Goal: Information Seeking & Learning: Understand process/instructions

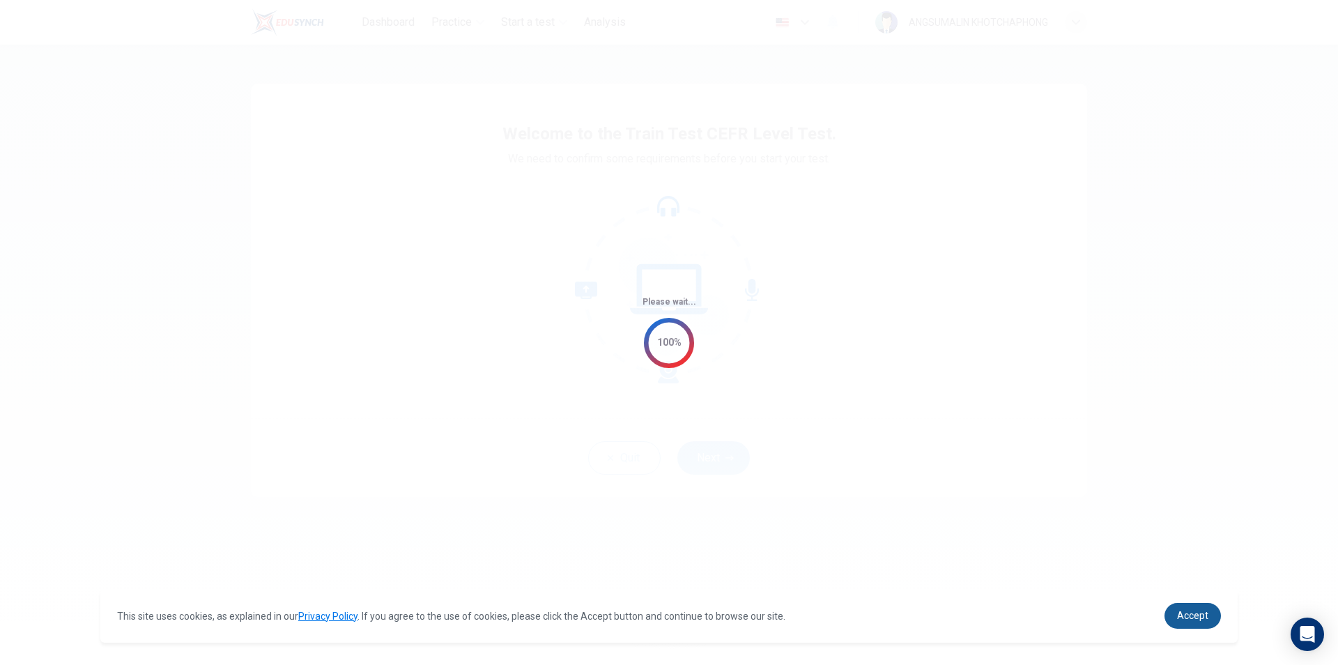
click at [1208, 618] on link "Accept" at bounding box center [1192, 616] width 56 height 26
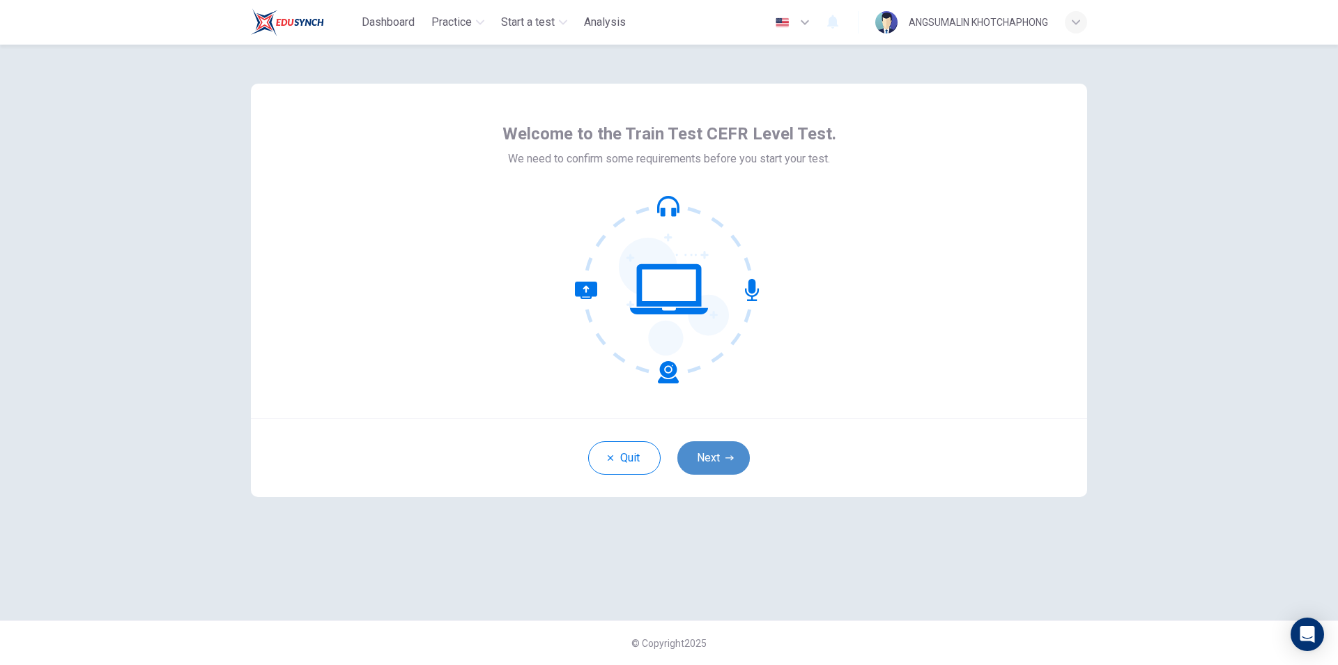
click at [714, 460] on button "Next" at bounding box center [713, 457] width 72 height 33
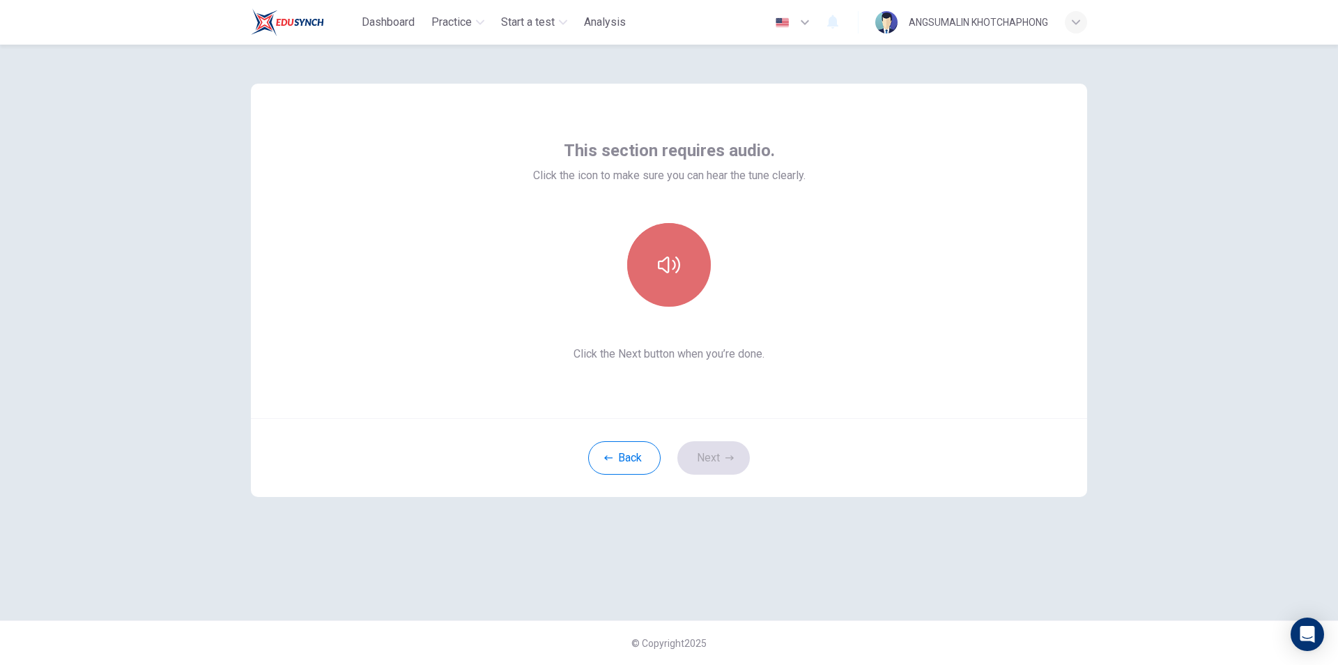
click at [663, 260] on icon "button" at bounding box center [669, 264] width 22 height 17
click at [719, 460] on button "Next" at bounding box center [713, 457] width 72 height 33
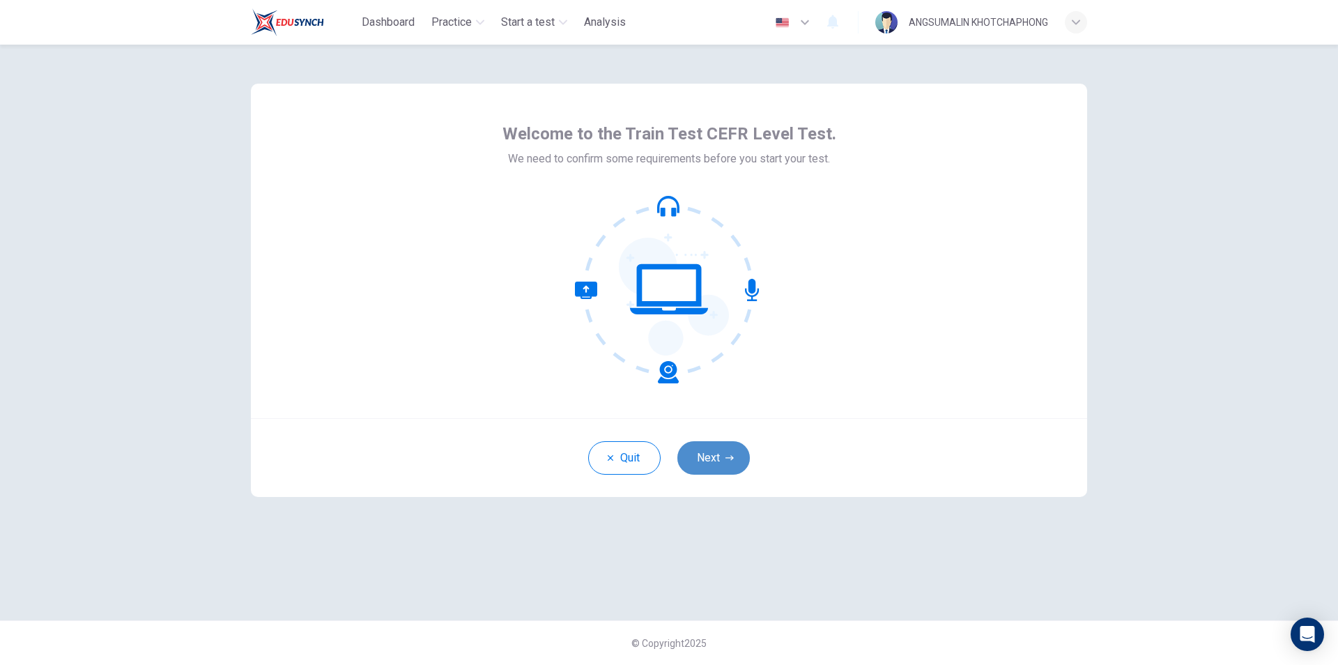
click at [725, 456] on icon "button" at bounding box center [729, 458] width 8 height 8
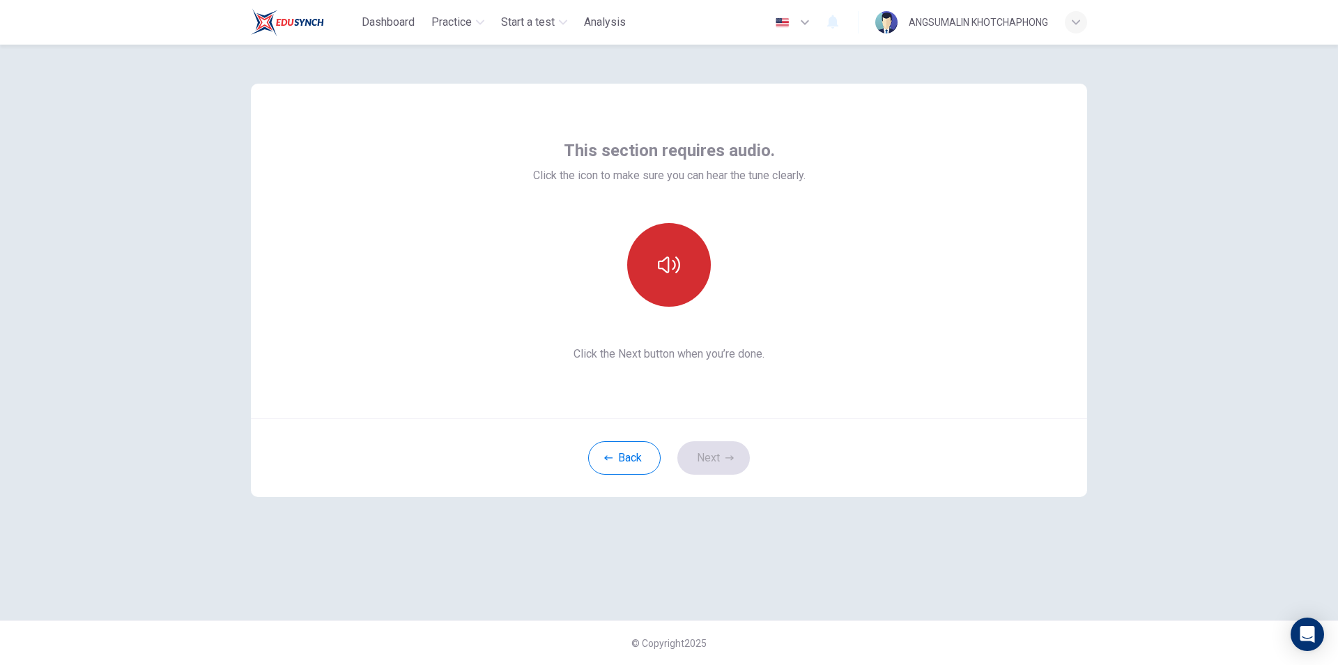
click at [670, 275] on icon "button" at bounding box center [669, 265] width 22 height 22
click at [718, 458] on button "Next" at bounding box center [713, 457] width 72 height 33
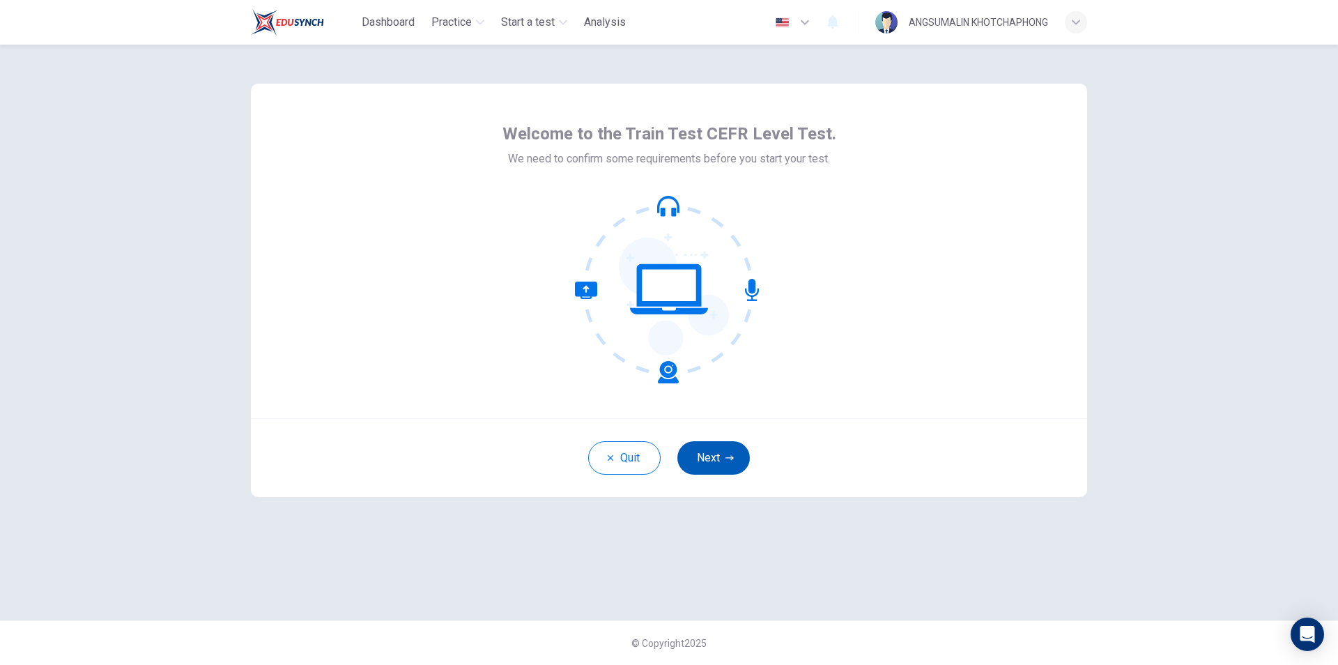
click at [721, 465] on button "Next" at bounding box center [713, 457] width 72 height 33
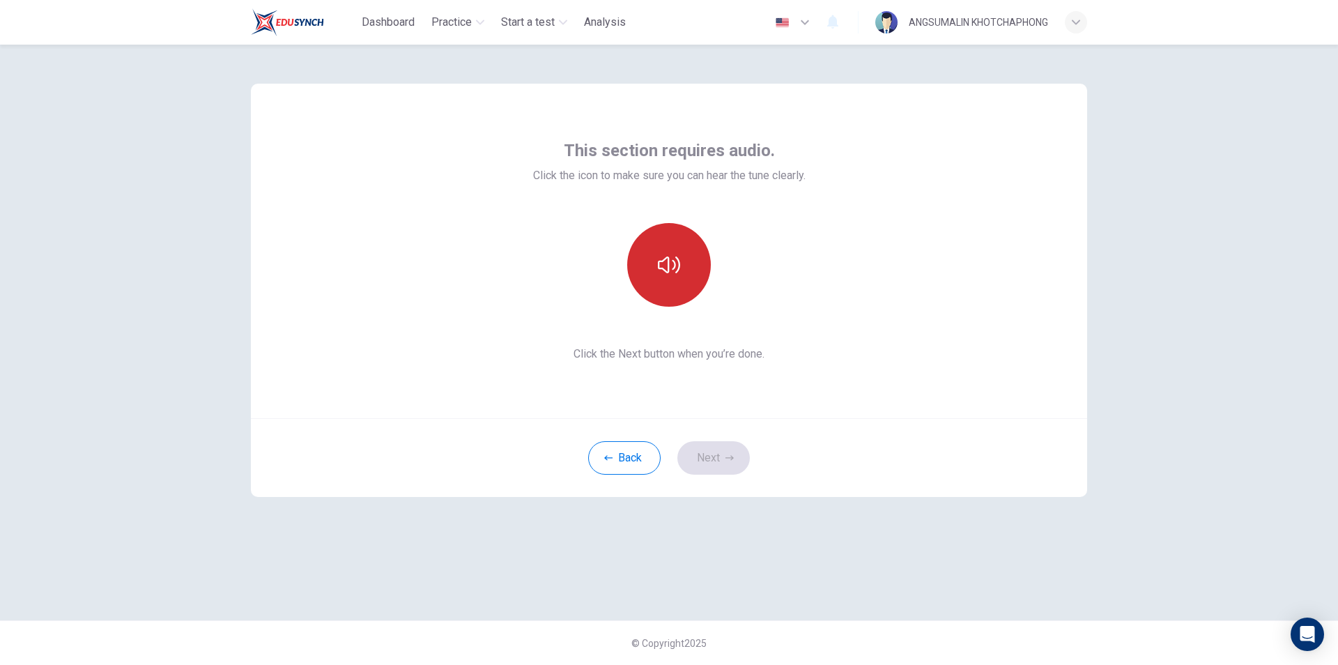
click at [671, 272] on icon "button" at bounding box center [669, 265] width 22 height 22
click at [714, 455] on button "Next" at bounding box center [713, 457] width 72 height 33
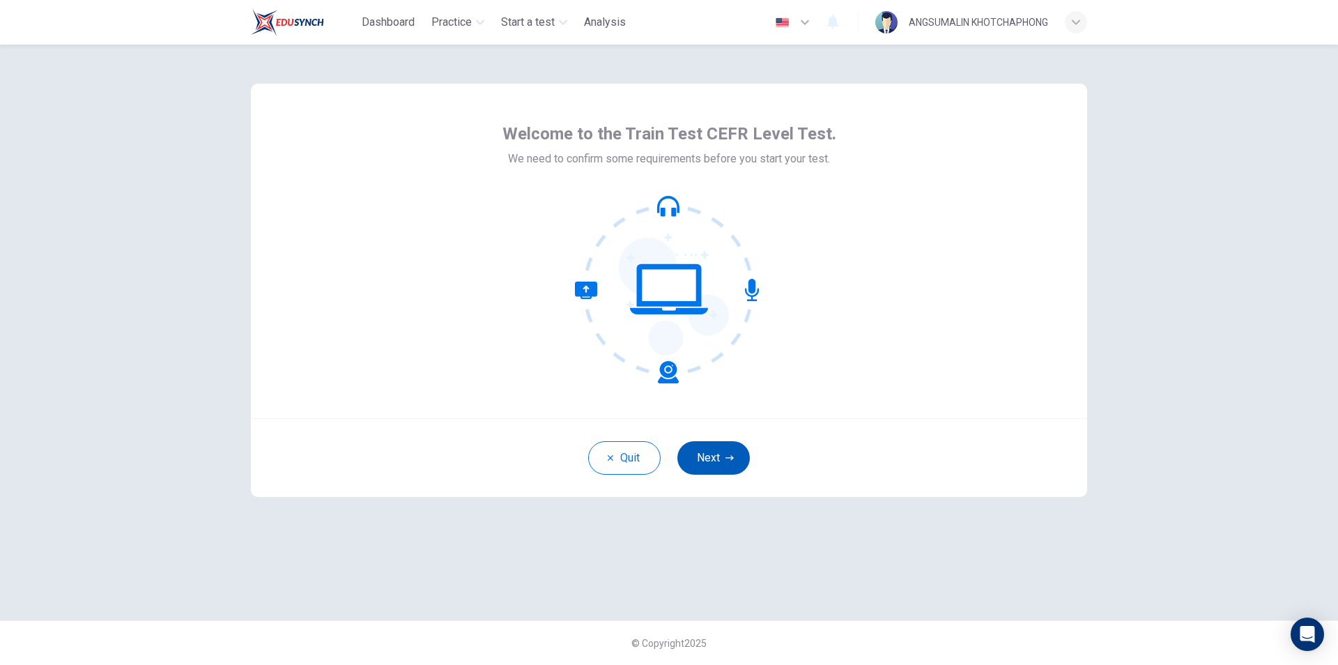
click at [709, 466] on button "Next" at bounding box center [713, 457] width 72 height 33
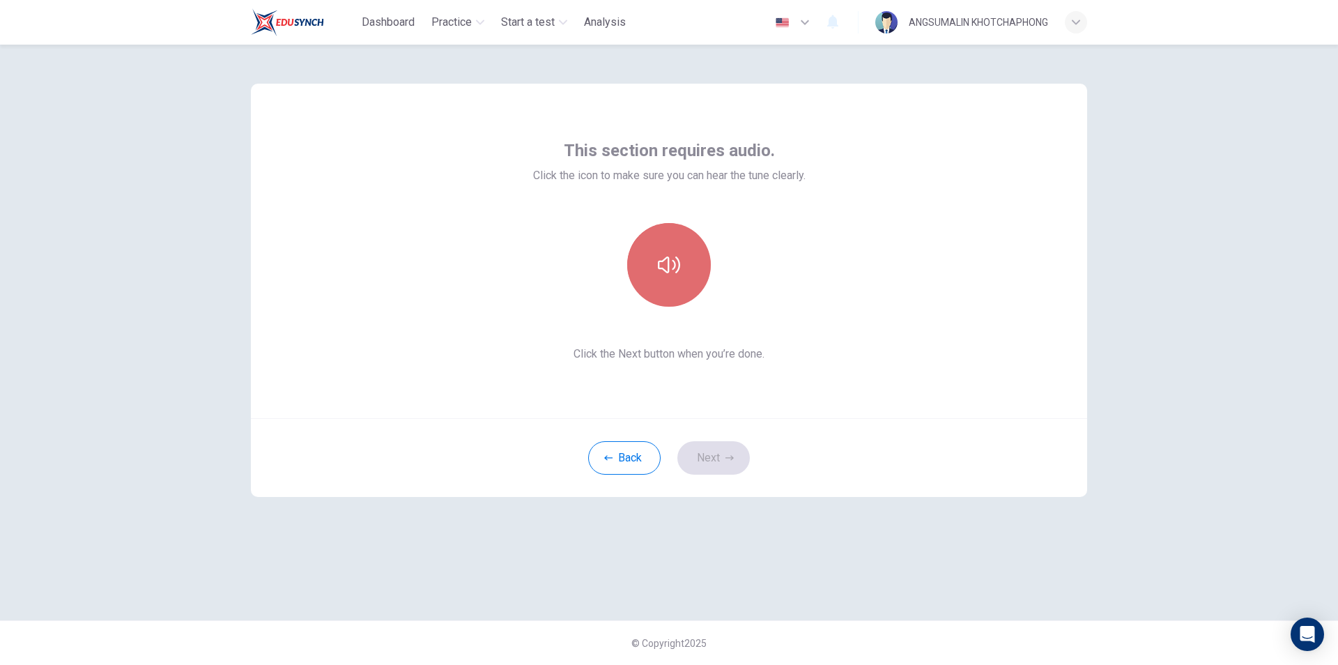
click at [647, 236] on button "button" at bounding box center [669, 265] width 84 height 84
click at [651, 245] on button "button" at bounding box center [669, 265] width 84 height 84
click at [713, 472] on button "Next" at bounding box center [713, 457] width 72 height 33
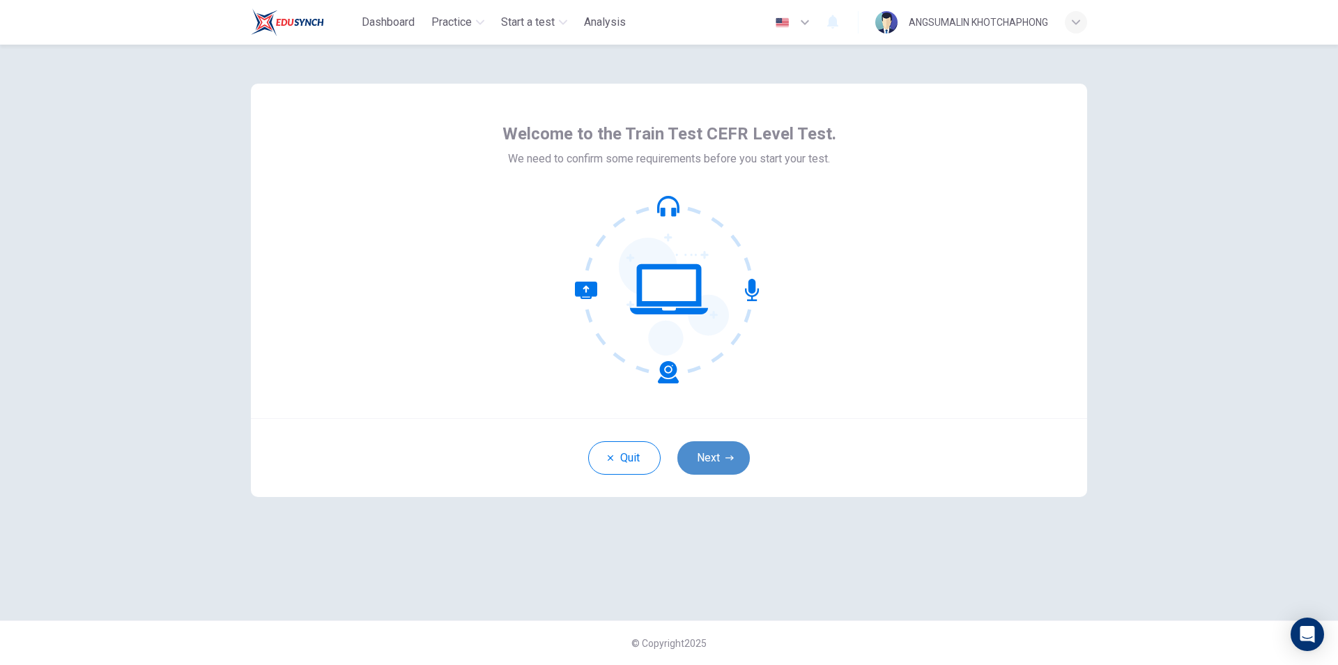
click at [722, 457] on button "Next" at bounding box center [713, 457] width 72 height 33
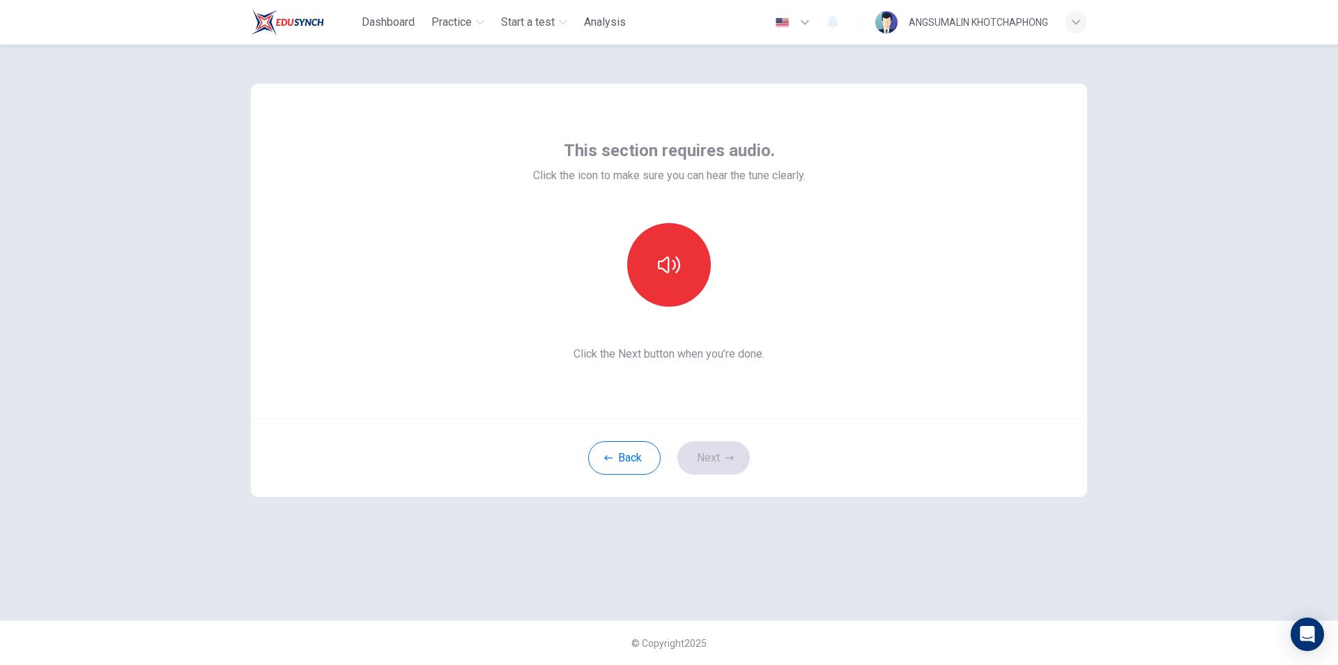
click at [890, 349] on div "This section requires audio. Click the icon to make sure you can hear the tune …" at bounding box center [669, 251] width 836 height 334
click at [663, 274] on icon "button" at bounding box center [669, 265] width 22 height 22
click at [718, 457] on button "Next" at bounding box center [713, 457] width 72 height 33
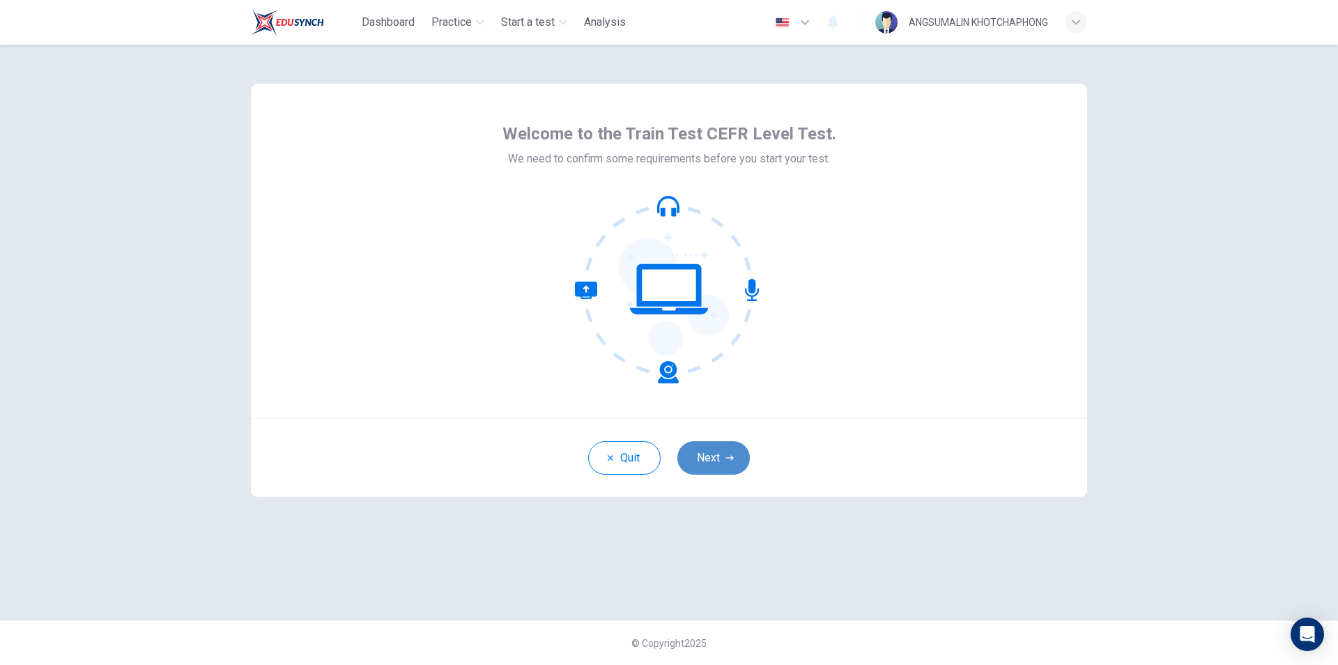
click at [720, 455] on button "Next" at bounding box center [713, 457] width 72 height 33
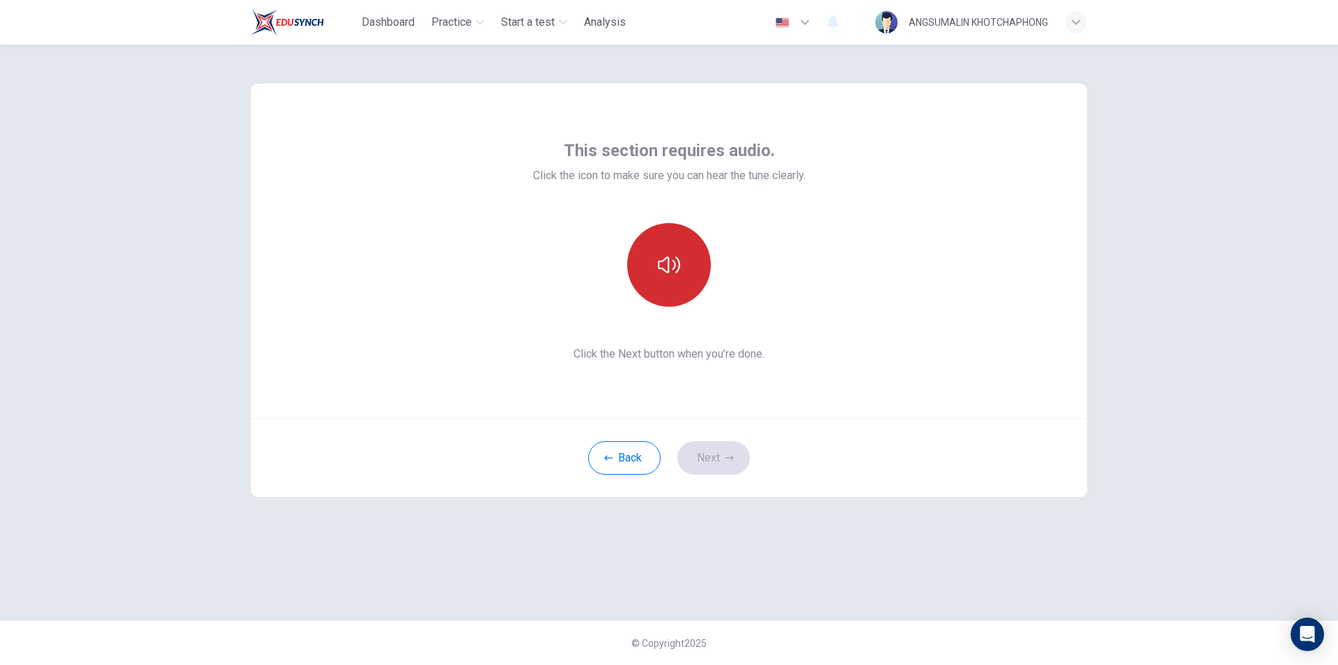
click at [665, 277] on button "button" at bounding box center [669, 265] width 84 height 84
click at [706, 460] on button "Next" at bounding box center [713, 457] width 72 height 33
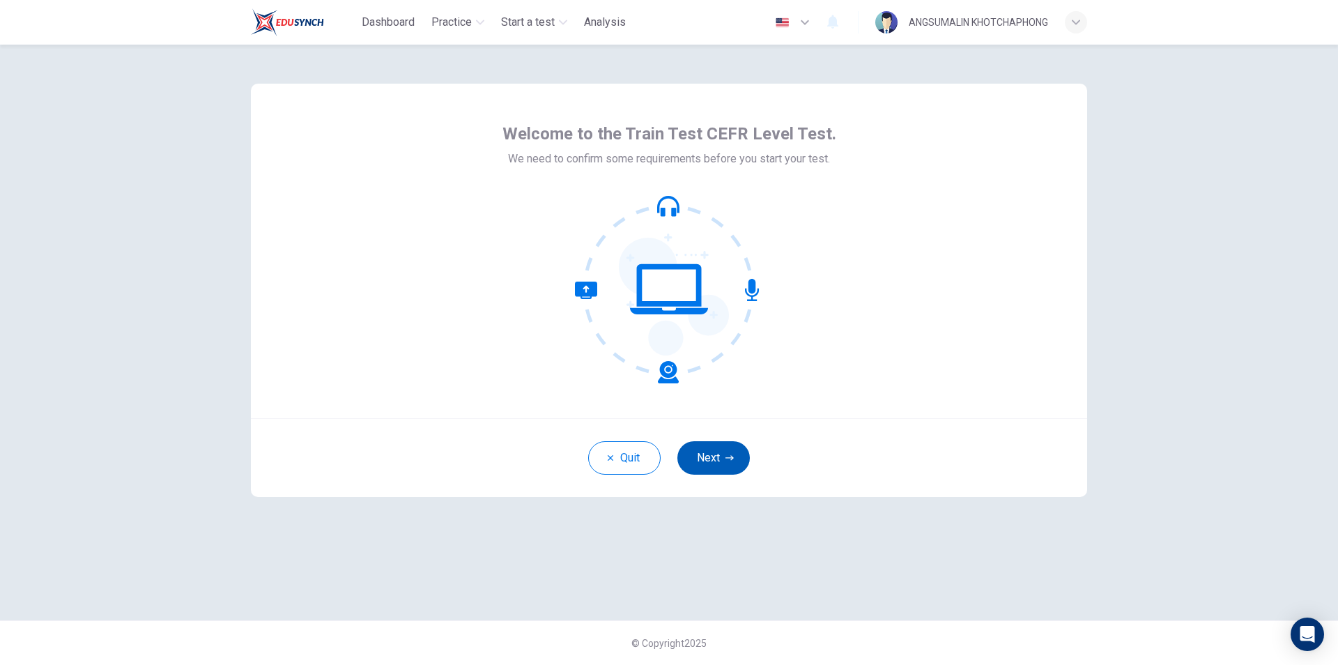
click at [703, 462] on button "Next" at bounding box center [713, 457] width 72 height 33
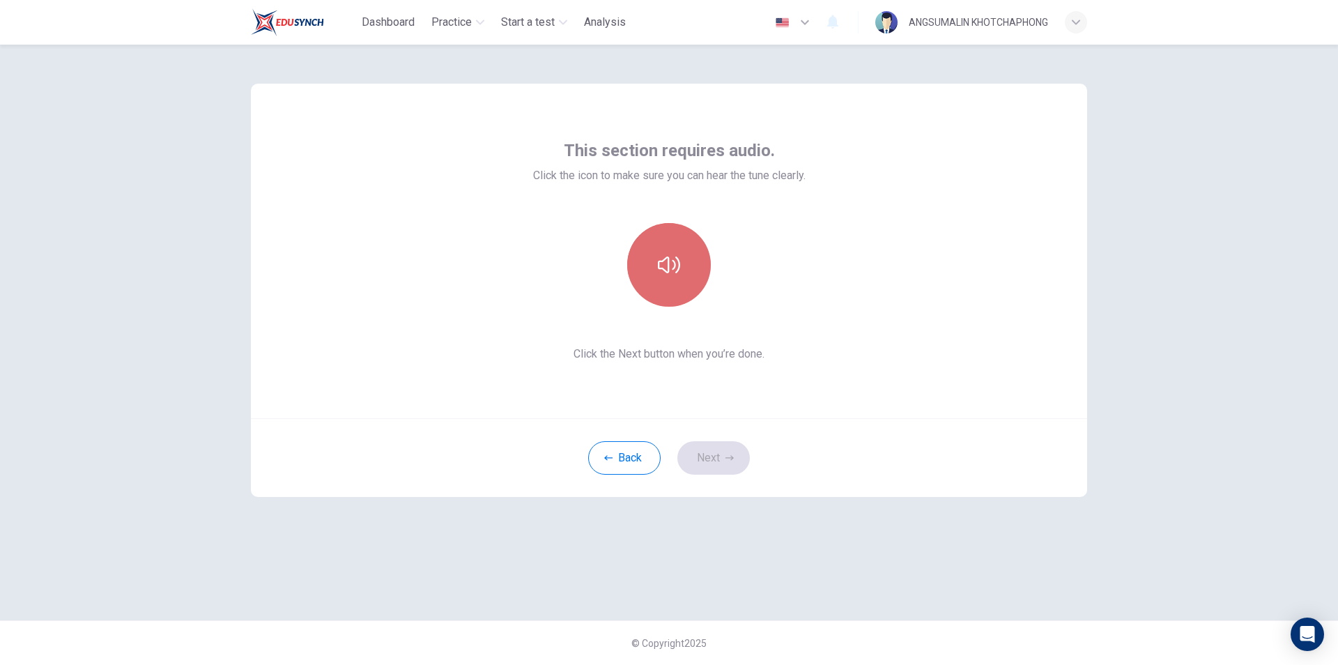
click at [680, 270] on button "button" at bounding box center [669, 265] width 84 height 84
click at [719, 463] on button "Next" at bounding box center [713, 457] width 72 height 33
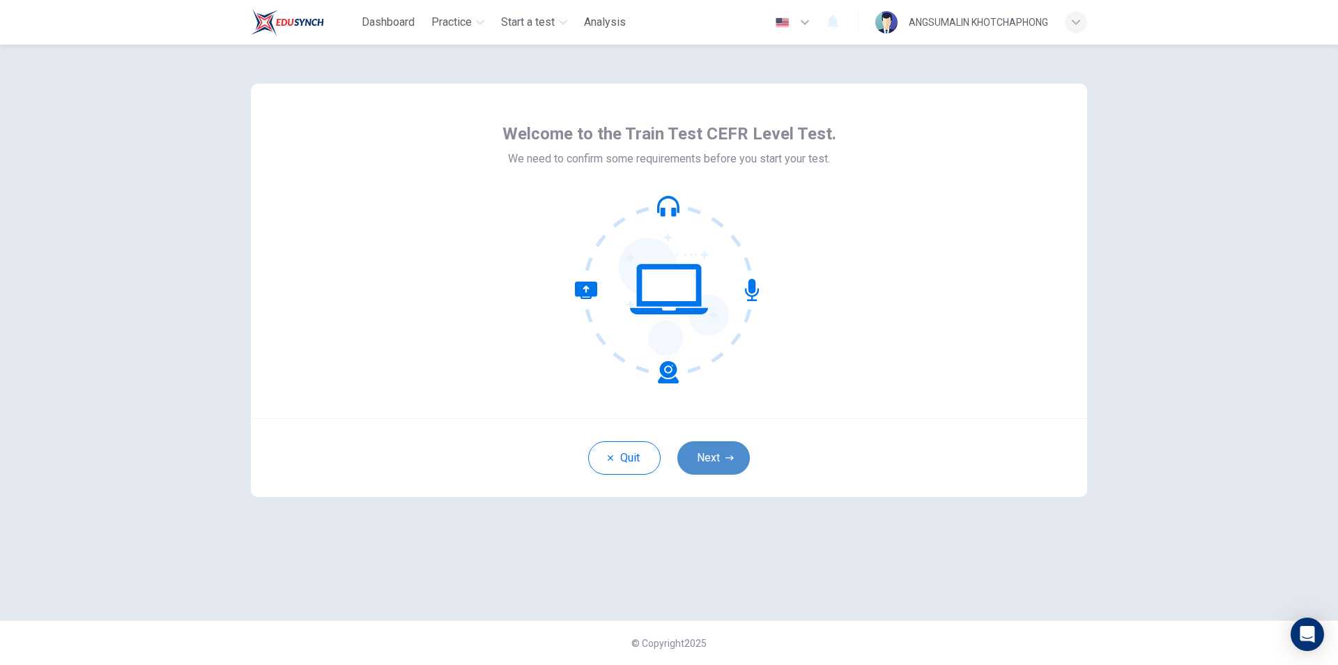
click at [709, 454] on button "Next" at bounding box center [713, 457] width 72 height 33
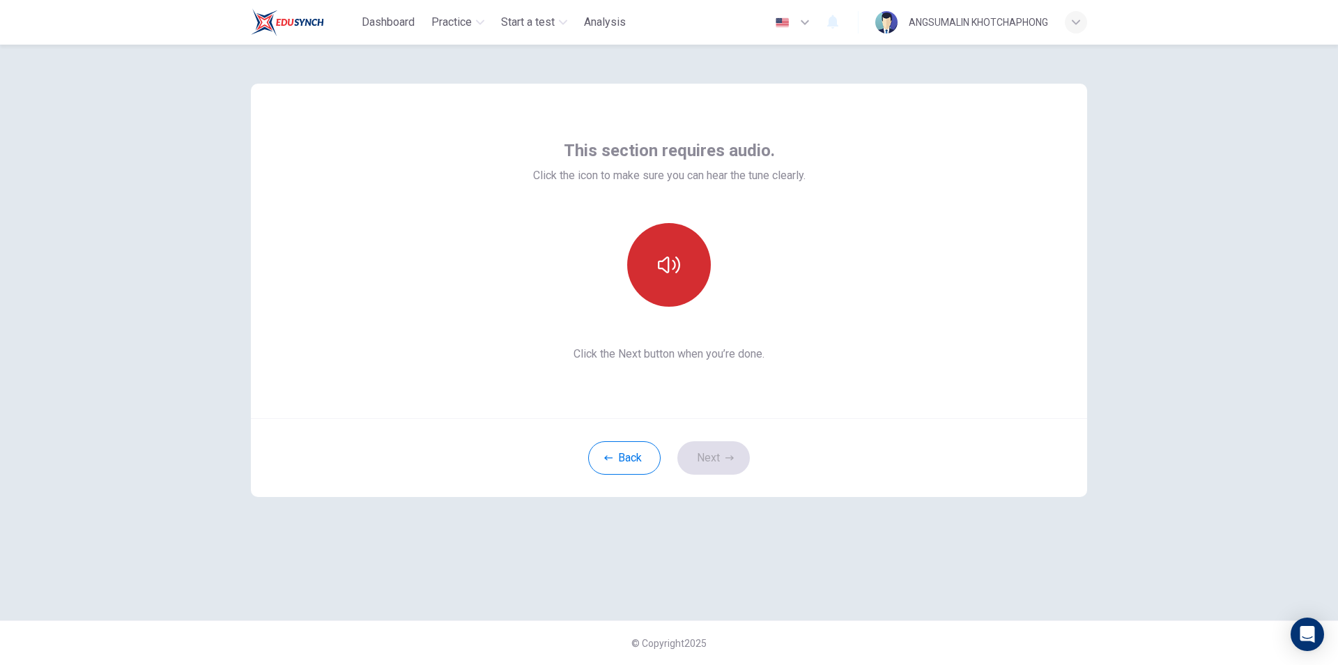
click at [683, 278] on button "button" at bounding box center [669, 265] width 84 height 84
click at [725, 468] on button "Next" at bounding box center [713, 457] width 72 height 33
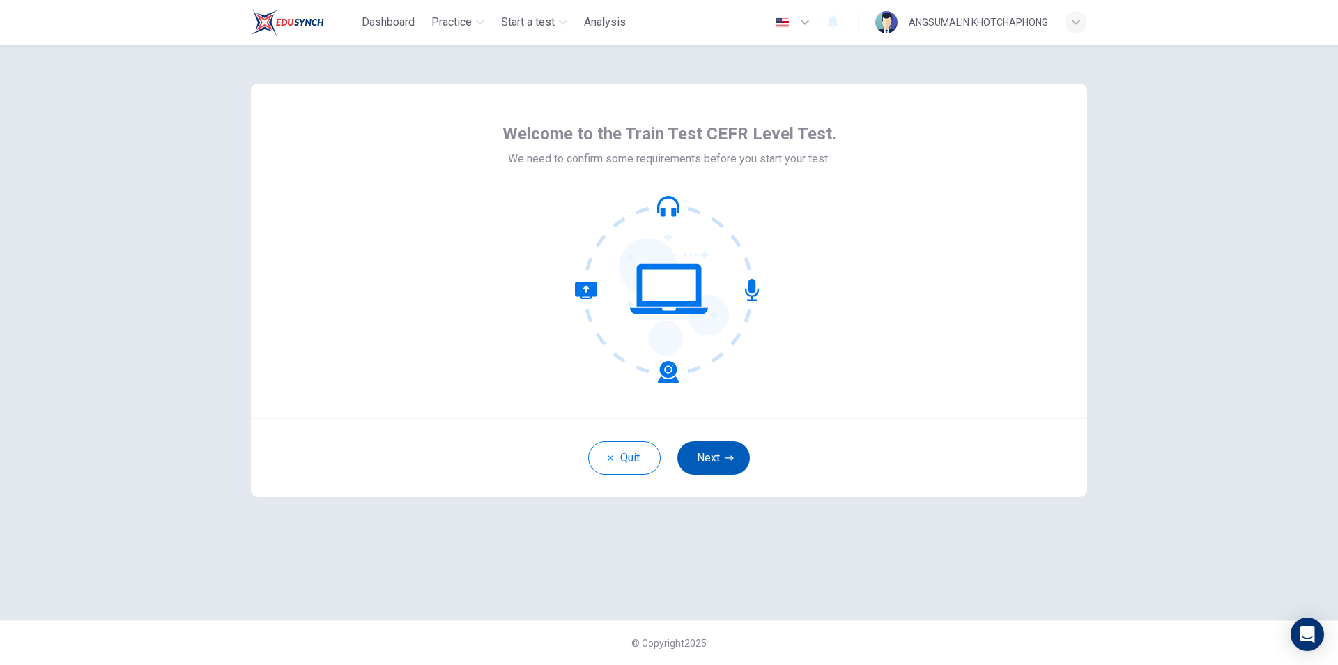
click at [704, 449] on button "Next" at bounding box center [713, 457] width 72 height 33
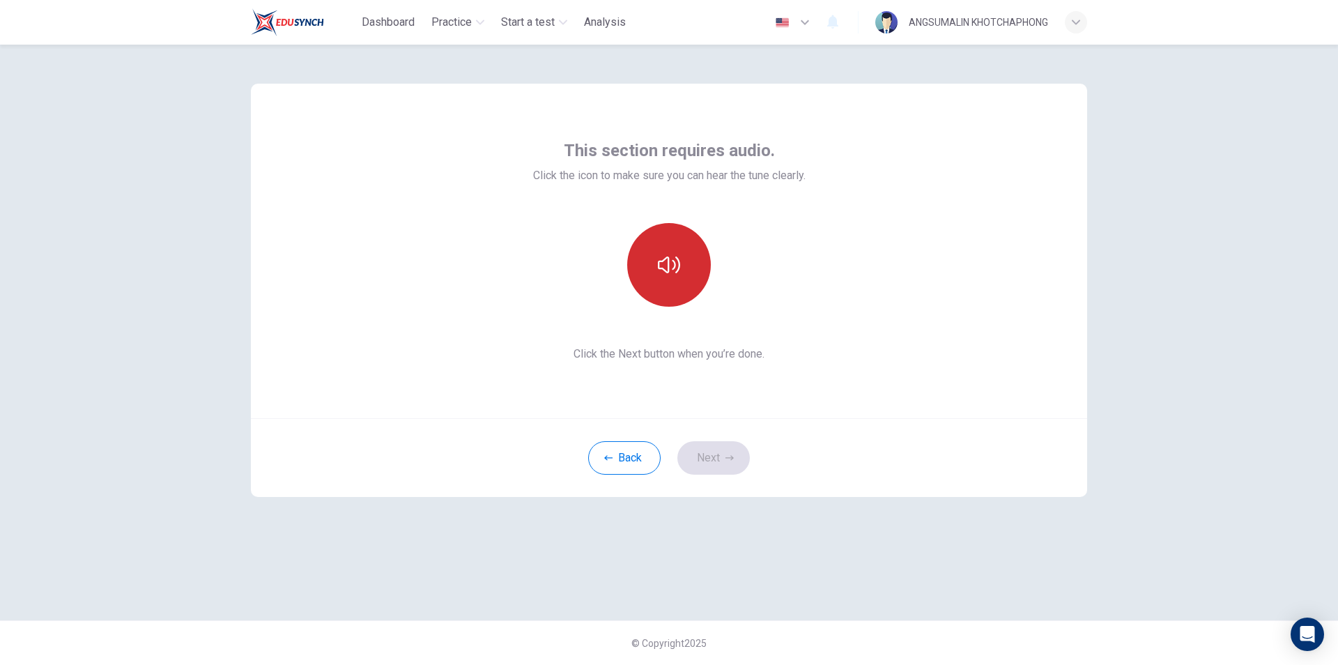
click at [667, 277] on button "button" at bounding box center [669, 265] width 84 height 84
click at [709, 453] on button "Next" at bounding box center [713, 457] width 72 height 33
